Goal: Information Seeking & Learning: Learn about a topic

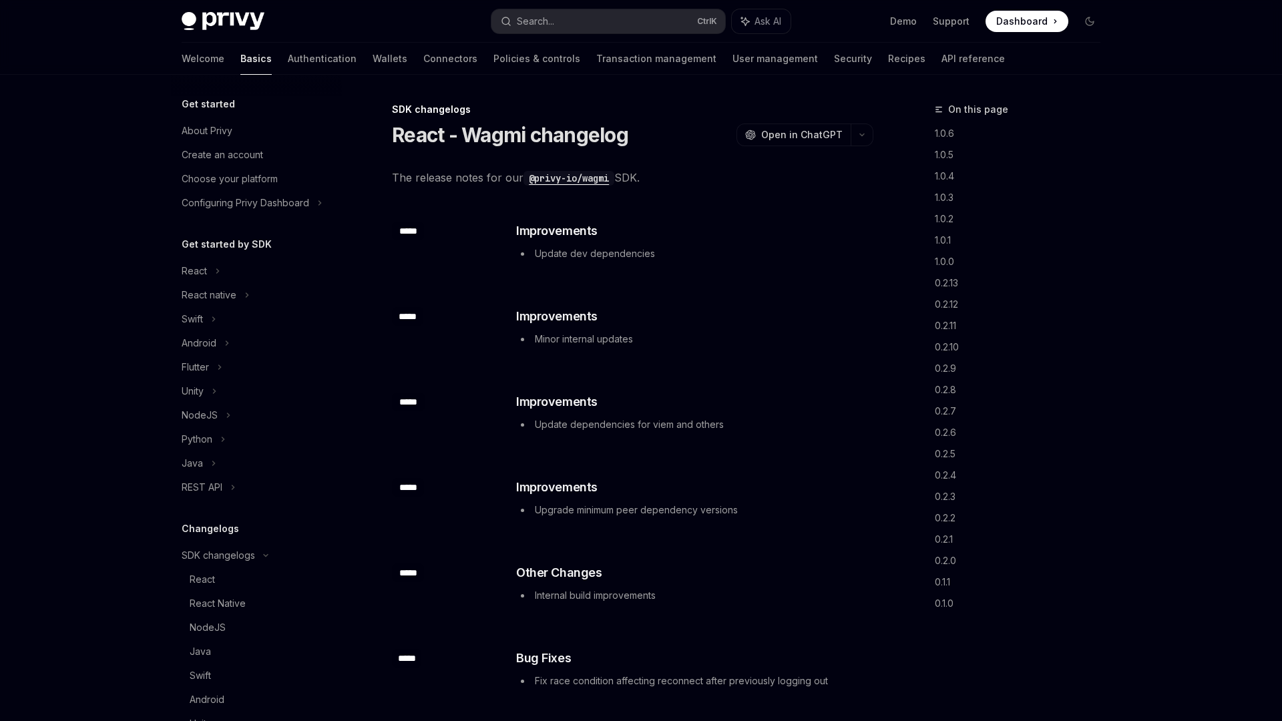
scroll to position [254, 0]
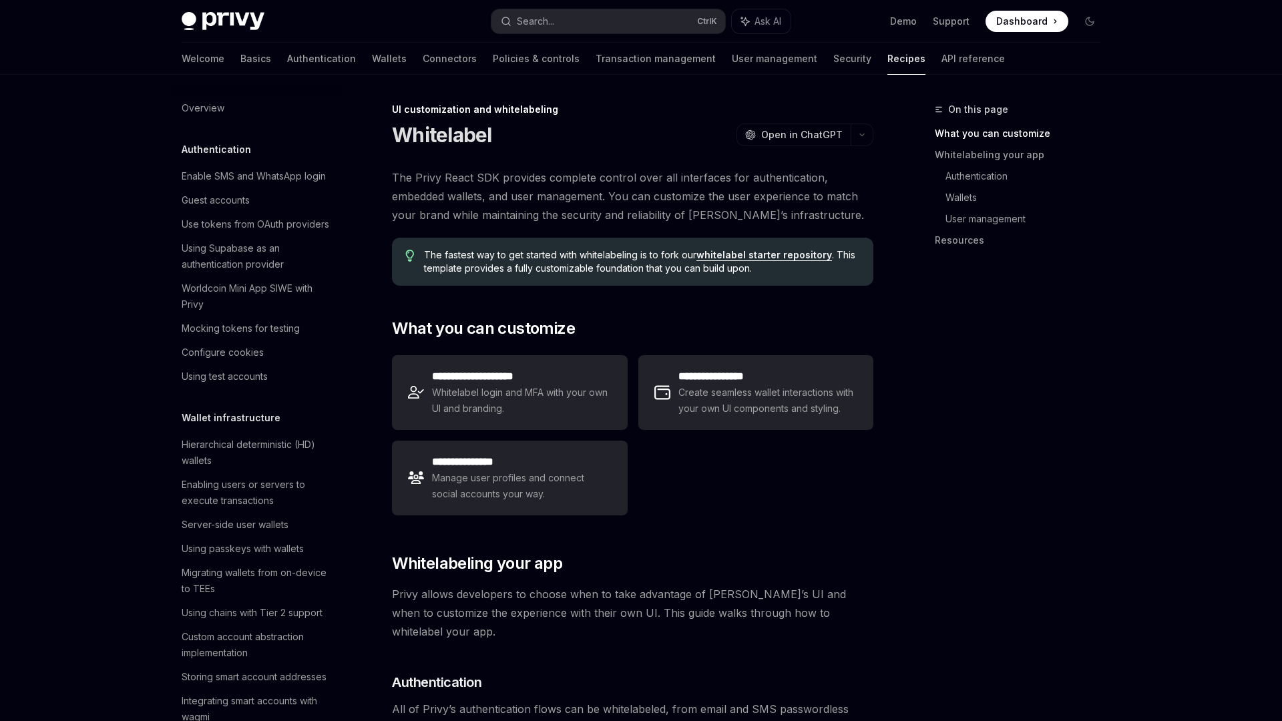
scroll to position [443, 0]
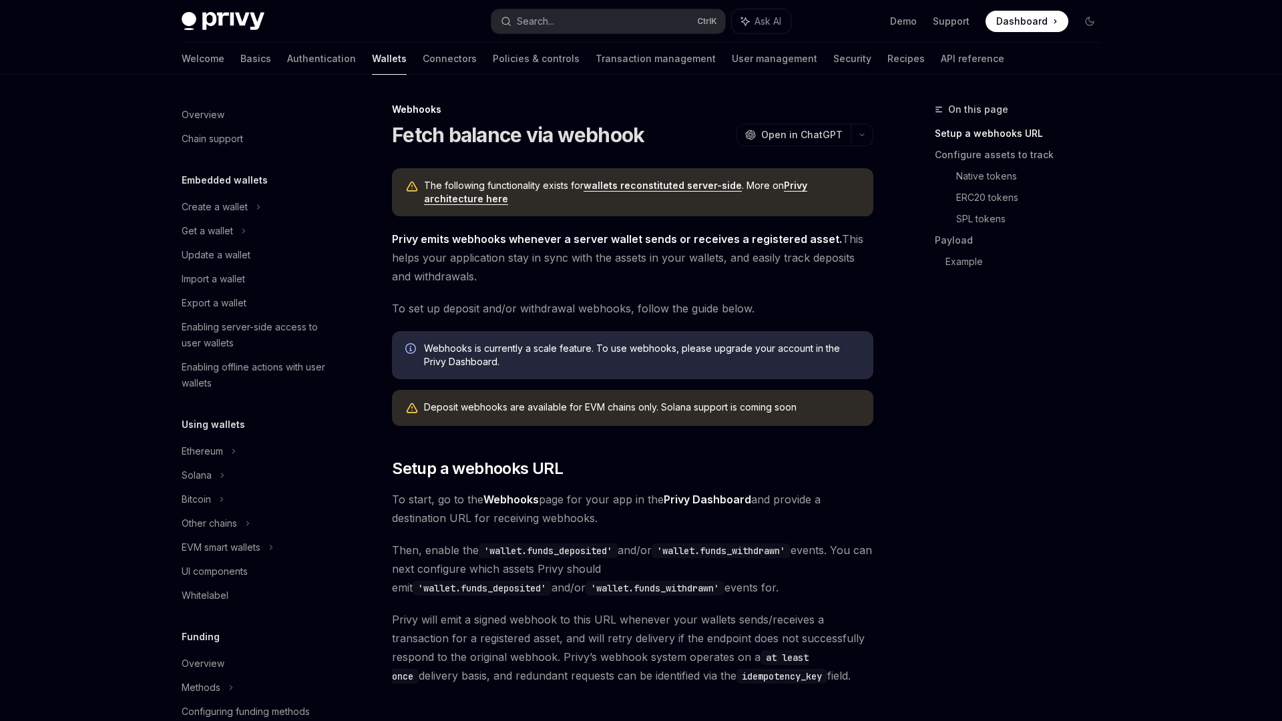
scroll to position [430, 0]
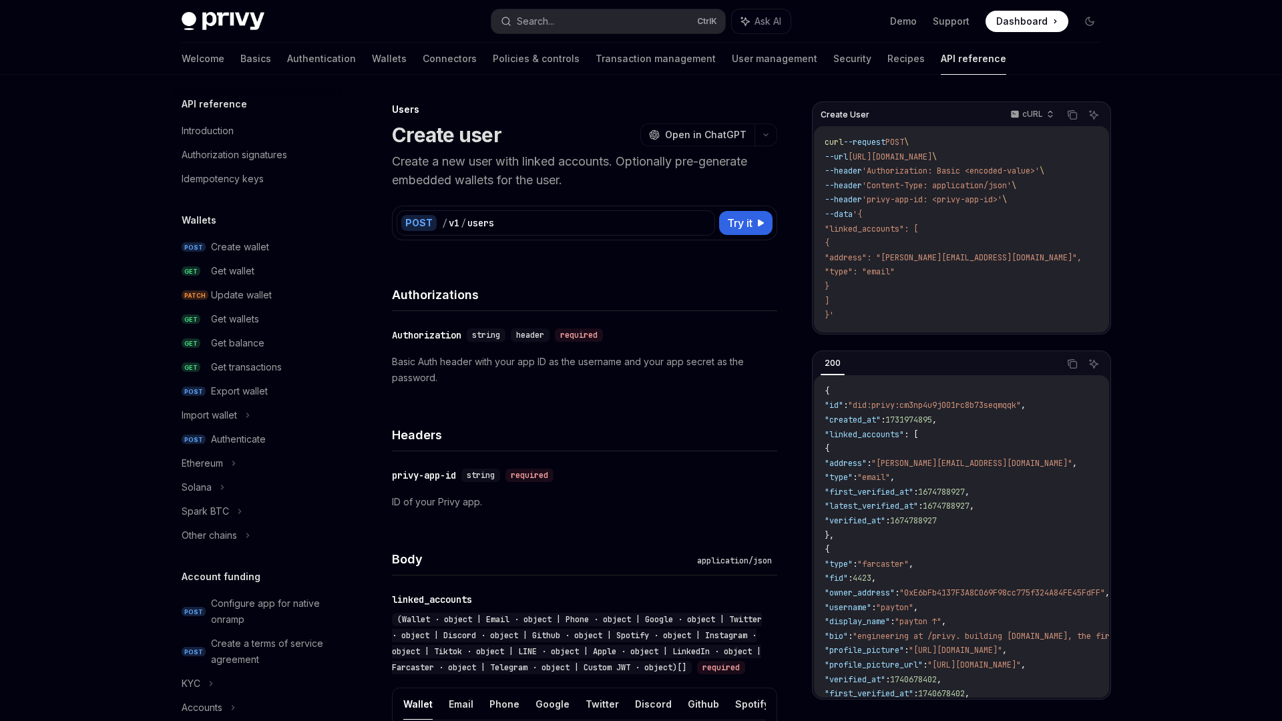
scroll to position [658, 0]
